Goal: Information Seeking & Learning: Learn about a topic

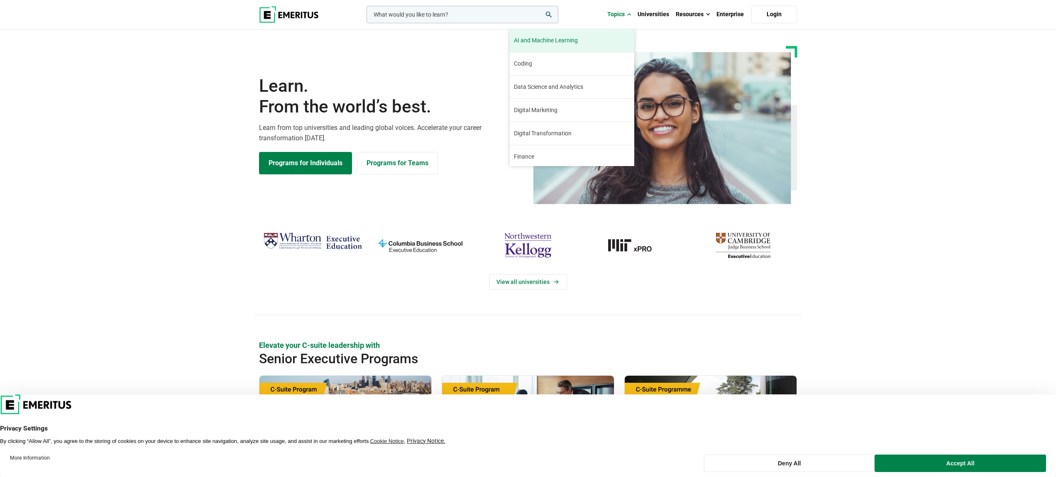
click at [544, 42] on span "AI and Machine Learning" at bounding box center [546, 40] width 64 height 9
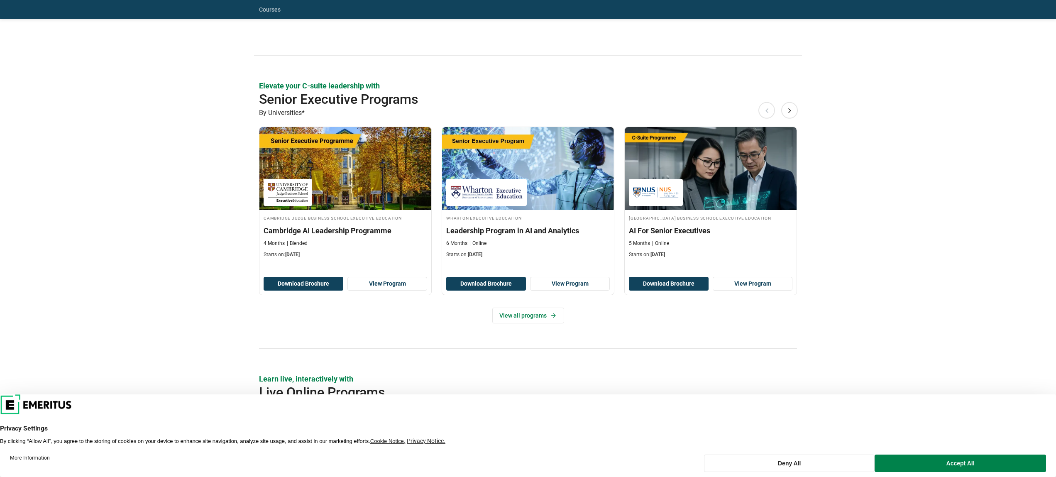
scroll to position [325, 0]
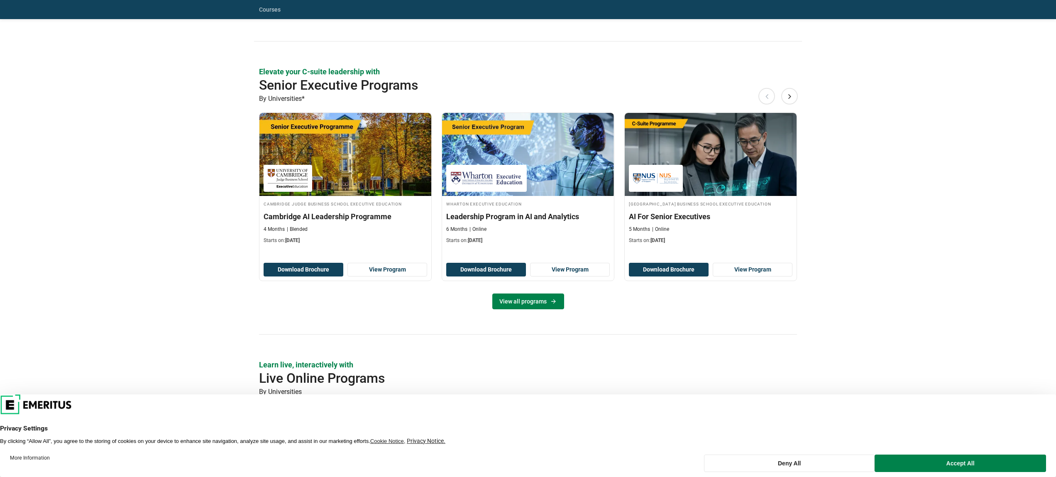
click at [533, 302] on link "View all programs" at bounding box center [528, 301] width 72 height 16
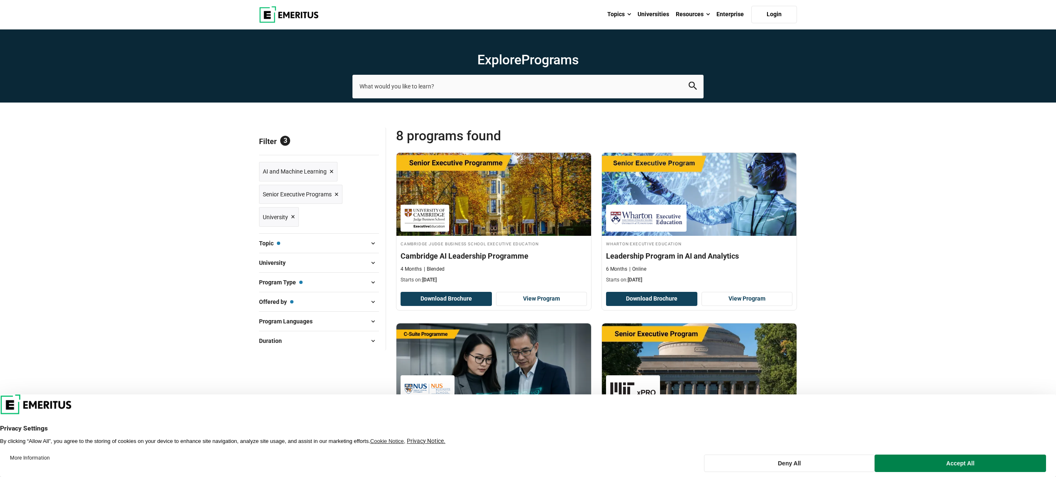
click at [366, 264] on span at bounding box center [372, 262] width 12 height 12
